Goal: Check status: Check status

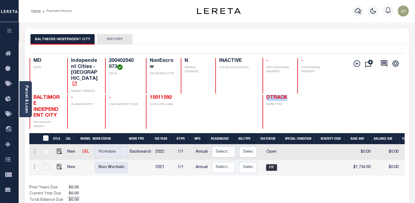
drag, startPoint x: 266, startPoint y: 86, endPoint x: 290, endPoint y: 87, distance: 24.2
click at [290, 95] on div "DTRACK WORK TYPE" at bounding box center [278, 112] width 31 height 34
drag, startPoint x: 147, startPoint y: 86, endPoint x: 184, endPoint y: 86, distance: 37.9
click at [184, 95] on div "10011592 DUPLICATE LOAN" at bounding box center [177, 112] width 63 height 34
